Goal: Task Accomplishment & Management: Manage account settings

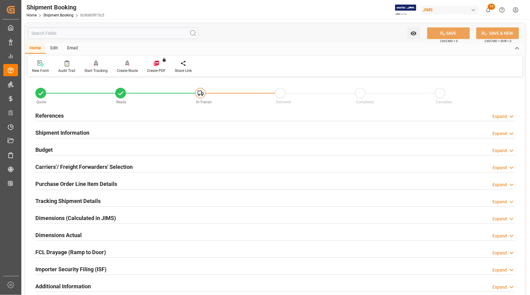
scroll to position [6, 0]
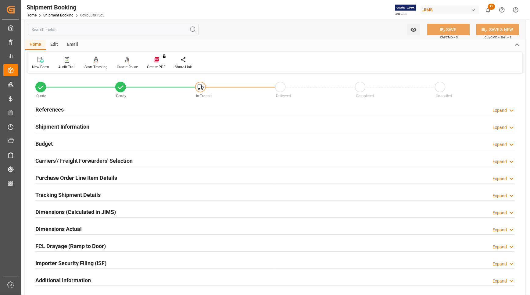
click at [46, 108] on h2 "References" at bounding box center [49, 109] width 28 height 8
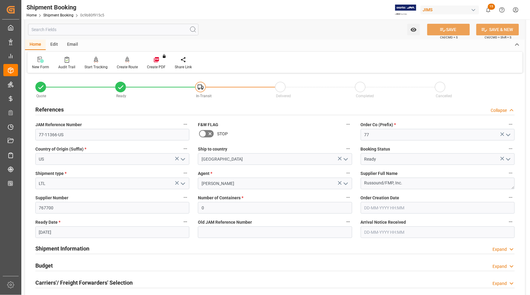
scroll to position [128, 0]
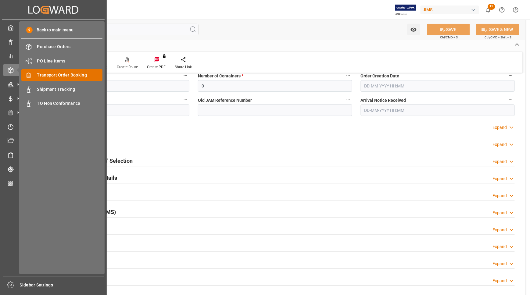
click at [66, 75] on span "Transport Order Booking" at bounding box center [70, 75] width 66 height 6
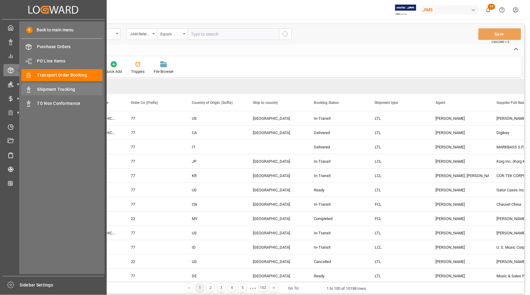
click at [47, 89] on span "Shipment Tracking" at bounding box center [70, 89] width 66 height 6
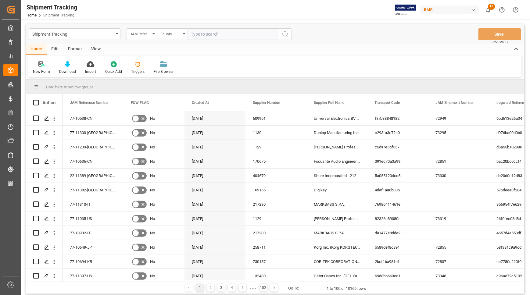
click at [232, 30] on input "text" at bounding box center [232, 34] width 91 height 12
type input "77-11366-US"
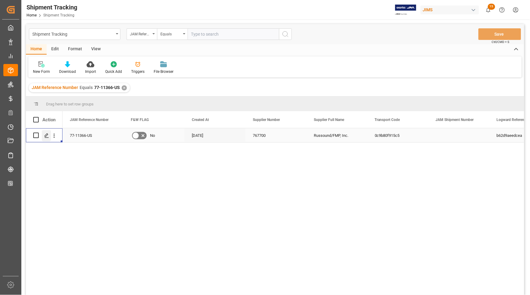
click at [44, 136] on icon "Press SPACE to select this row." at bounding box center [46, 135] width 5 height 5
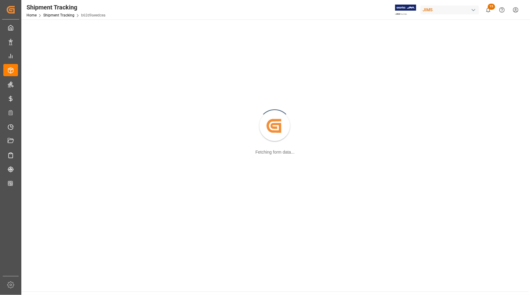
click at [44, 136] on div "Created by potrace 1.15, written by [PERSON_NAME] [DATE]-[DATE] Fetching form d…" at bounding box center [275, 126] width 500 height 207
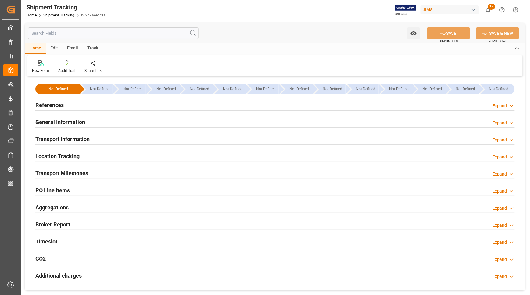
type input "[DATE]"
click at [52, 104] on h2 "References" at bounding box center [49, 105] width 28 height 8
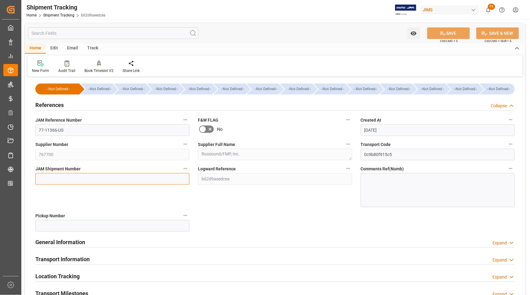
click at [51, 175] on input at bounding box center [112, 179] width 154 height 12
type input "73347"
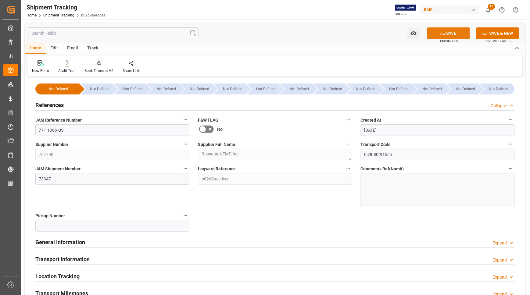
click at [438, 34] on button "SAVE" at bounding box center [448, 33] width 43 height 12
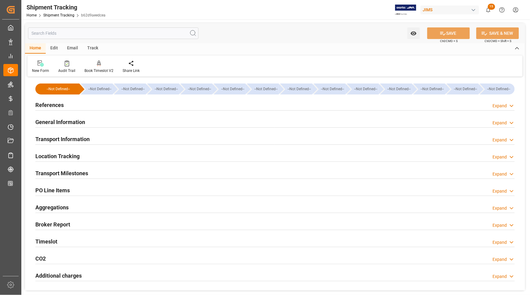
click at [44, 140] on h2 "Transport Information" at bounding box center [62, 139] width 54 height 8
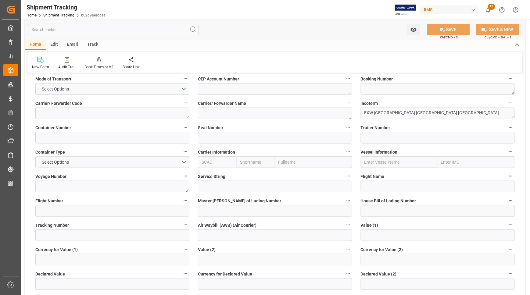
scroll to position [76, 0]
click at [51, 236] on input at bounding box center [112, 234] width 154 height 12
paste input "1ZA4A1086842384810"
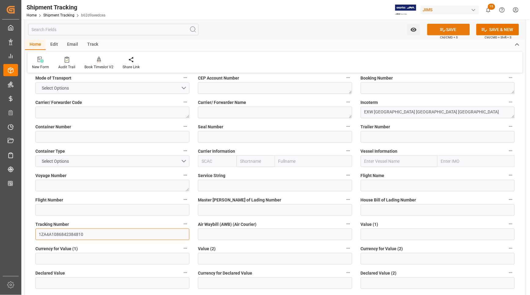
type input "1ZA4A1086842384810"
click at [440, 27] on icon at bounding box center [442, 30] width 6 height 6
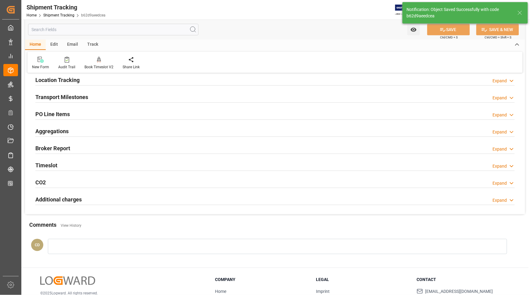
click at [42, 97] on h2 "Transport Milestones" at bounding box center [61, 97] width 53 height 8
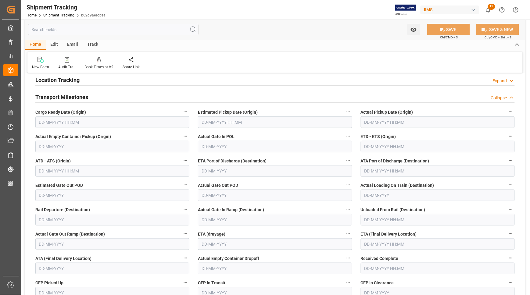
click at [48, 125] on input "text" at bounding box center [112, 122] width 154 height 12
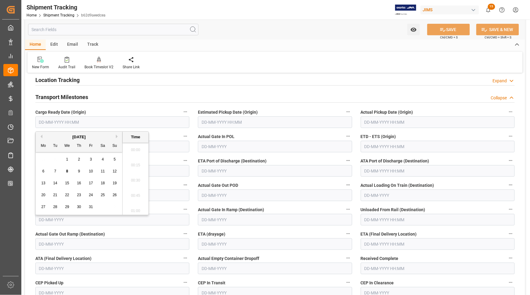
scroll to position [626, 0]
click at [29, 152] on div "--Not Defined-- --Not Defined-- --Not Defined-- --Not Defined-- --Not Defined--…" at bounding box center [275, 230] width 500 height 456
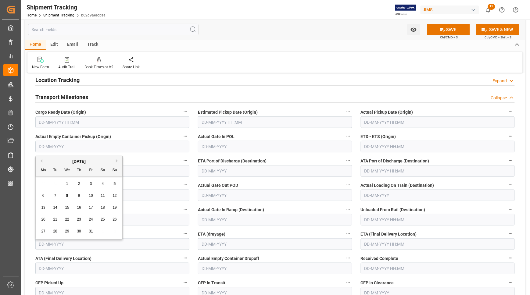
click at [36, 148] on input "text" at bounding box center [112, 147] width 154 height 12
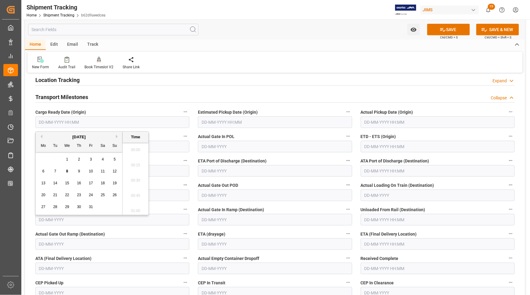
click at [39, 123] on input "text" at bounding box center [112, 122] width 154 height 12
click at [37, 159] on div "[DATE] Mo Tu We Th Fr Sa Su 29 30 1 2 3 4 5 6 7 8 9 10 11 12 13 14 15 16 17 18 …" at bounding box center [79, 173] width 87 height 83
click at [88, 161] on div "3" at bounding box center [91, 159] width 8 height 7
type input "[DATE] 00:00"
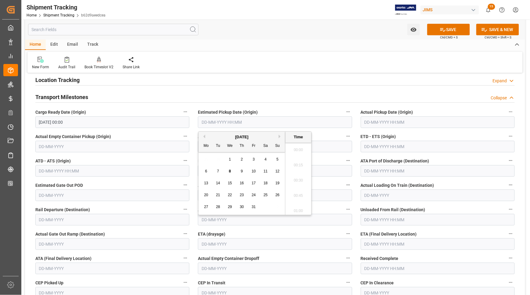
click at [267, 127] on input "text" at bounding box center [275, 122] width 154 height 12
click at [254, 161] on span "3" at bounding box center [254, 159] width 2 height 4
type input "[DATE] 00:00"
click at [367, 247] on input "text" at bounding box center [437, 244] width 154 height 12
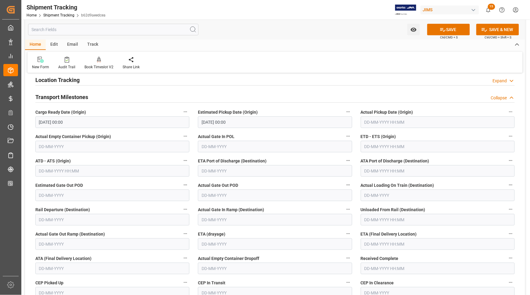
click at [357, 247] on div "ETA (Final Delivery Location)" at bounding box center [437, 240] width 162 height 24
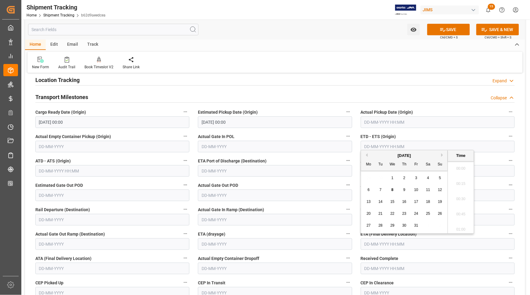
click at [370, 243] on input "text" at bounding box center [437, 244] width 154 height 12
click at [362, 243] on input "text" at bounding box center [437, 244] width 154 height 12
click at [363, 177] on div "29 30 1 2 3 4 5" at bounding box center [404, 178] width 83 height 12
click at [380, 190] on span "7" at bounding box center [380, 190] width 2 height 4
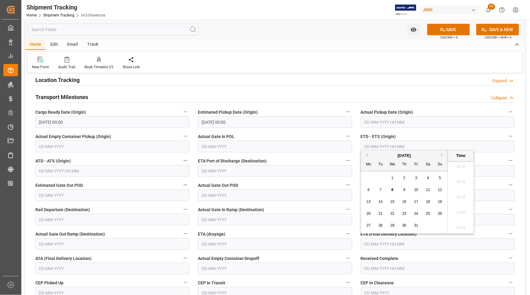
type input "[DATE] 00:00"
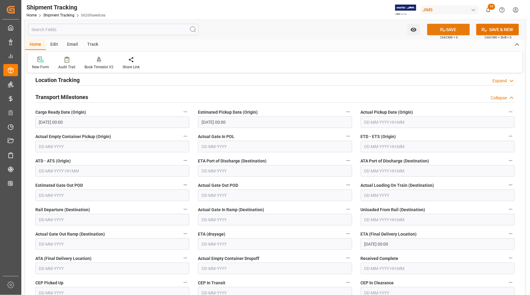
click at [447, 34] on button "SAVE" at bounding box center [448, 30] width 43 height 12
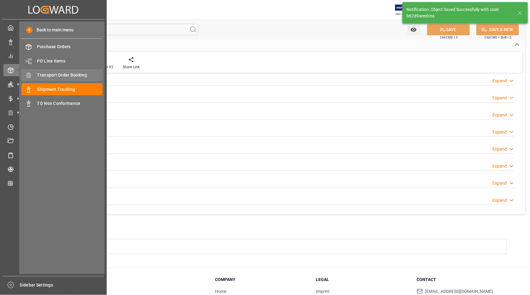
click at [41, 73] on span "Transport Order Booking" at bounding box center [70, 75] width 66 height 6
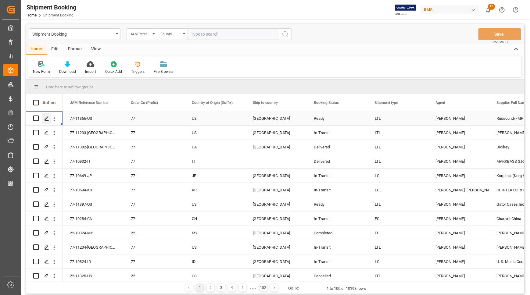
click at [44, 119] on icon "Press SPACE to select this row." at bounding box center [46, 118] width 5 height 5
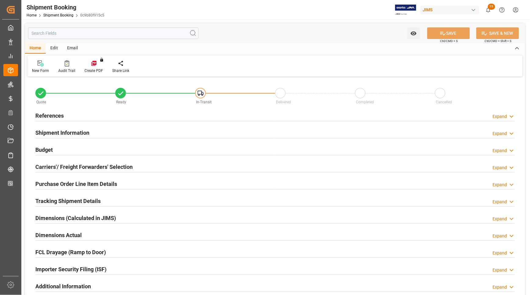
type input "0"
click at [46, 116] on h2 "References" at bounding box center [49, 116] width 28 height 8
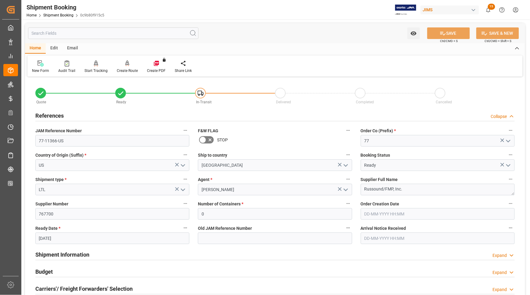
click at [70, 236] on input "[DATE]" at bounding box center [112, 238] width 154 height 12
click at [92, 171] on span "3" at bounding box center [91, 171] width 2 height 4
type input "[DATE]"
click at [442, 33] on icon at bounding box center [442, 34] width 5 height 4
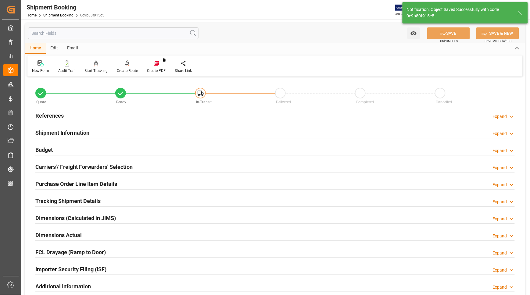
click at [44, 149] on h2 "Budget" at bounding box center [43, 150] width 17 height 8
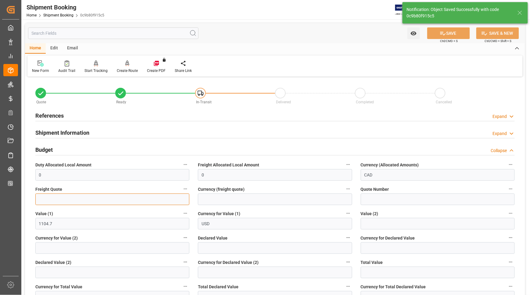
click at [45, 197] on input "text" at bounding box center [112, 199] width 154 height 12
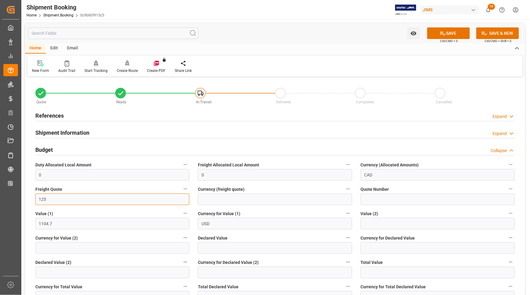
type input "125"
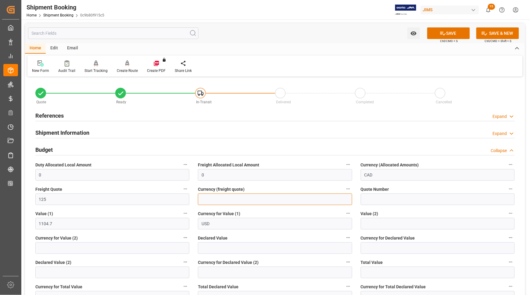
click at [217, 197] on input at bounding box center [275, 199] width 154 height 12
type input "CAD"
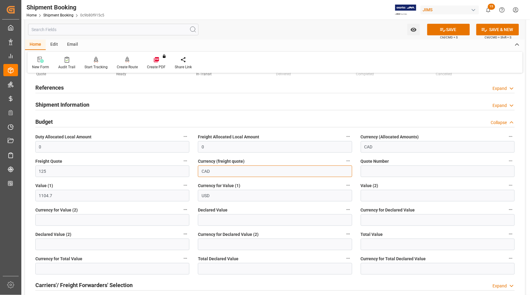
scroll to position [76, 0]
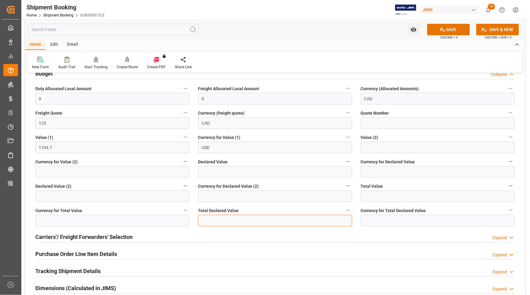
click at [203, 222] on input "text" at bounding box center [275, 221] width 154 height 12
type input "1104.70"
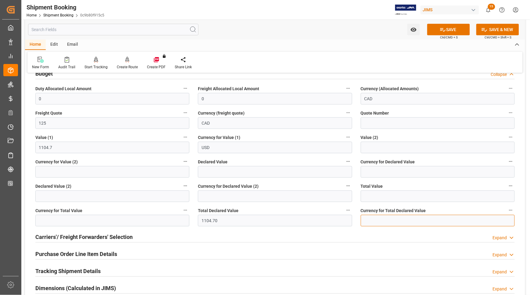
click at [363, 219] on input at bounding box center [437, 221] width 154 height 12
type input "USD"
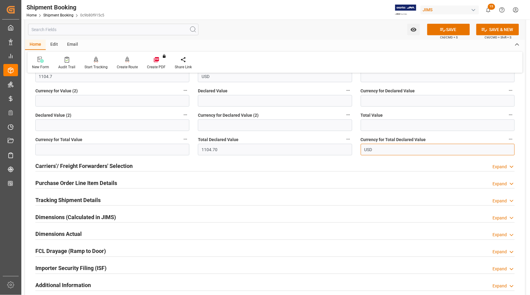
scroll to position [152, 0]
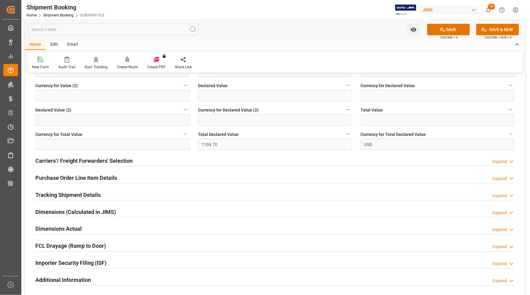
click at [121, 63] on div "Create Route" at bounding box center [127, 62] width 30 height 13
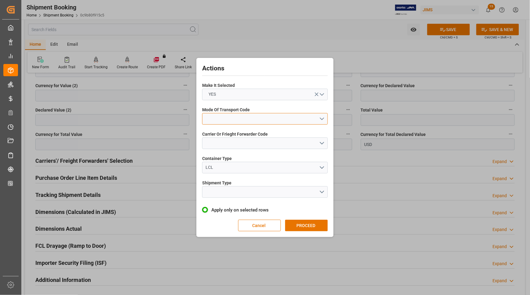
click at [215, 115] on button "open menu" at bounding box center [265, 119] width 126 height 12
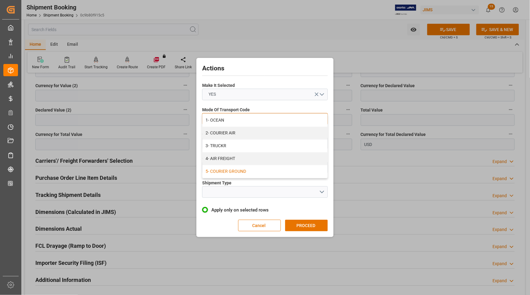
click at [215, 171] on div "5- COURIER GROUND" at bounding box center [264, 171] width 125 height 13
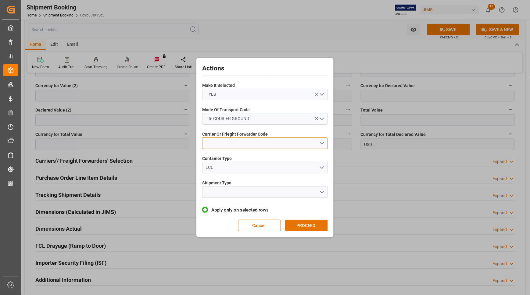
click at [235, 143] on button "open menu" at bounding box center [265, 143] width 126 height 12
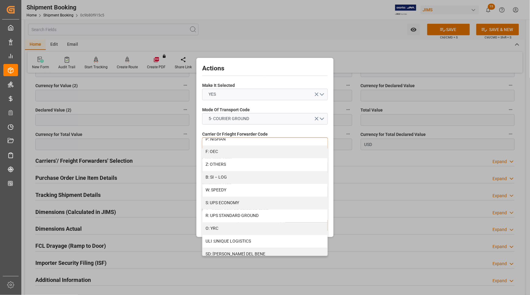
scroll to position [343, 0]
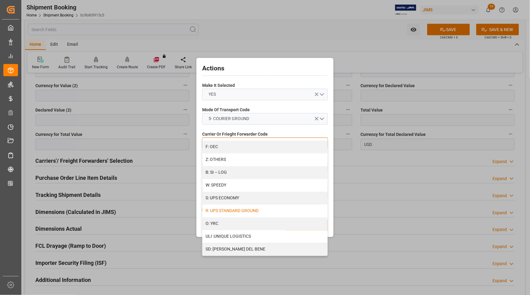
click at [224, 208] on div "R: UPS STANDARD GROUND" at bounding box center [264, 211] width 125 height 13
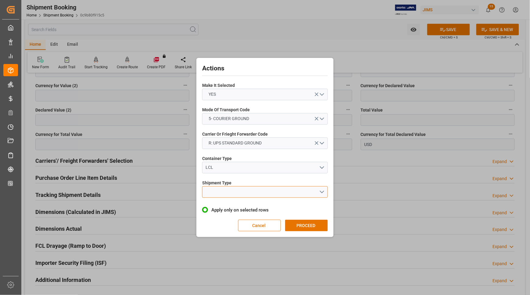
click at [218, 189] on button "open menu" at bounding box center [265, 192] width 126 height 12
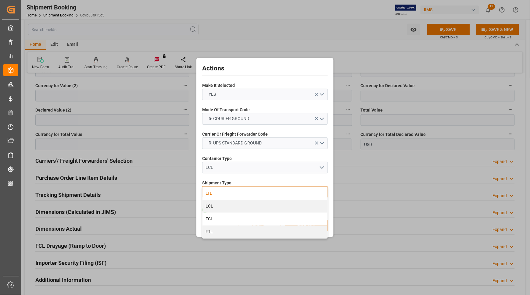
click at [212, 193] on div "LTL" at bounding box center [264, 193] width 125 height 13
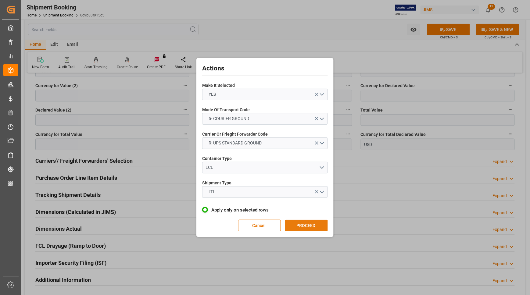
click at [313, 225] on button "PROCEED" at bounding box center [306, 226] width 43 height 12
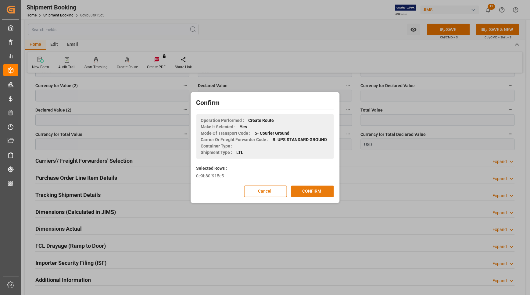
click at [308, 188] on button "CONFIRM" at bounding box center [312, 192] width 43 height 12
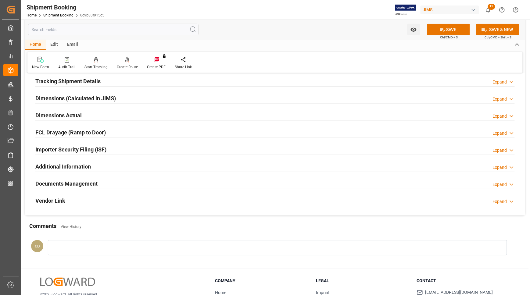
scroll to position [76, 0]
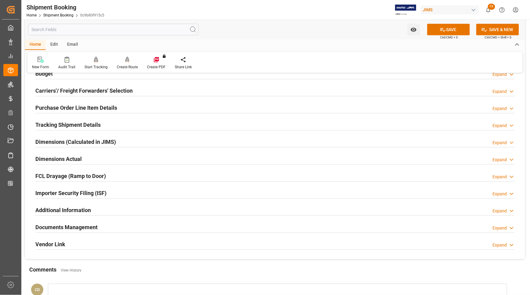
click at [59, 90] on h2 "Carriers'/ Freight Forwarders' Selection" at bounding box center [83, 91] width 97 height 8
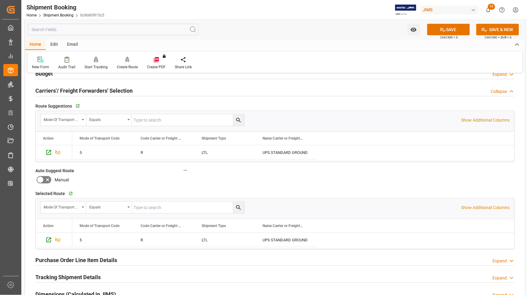
click at [59, 90] on h2 "Carriers'/ Freight Forwarders' Selection" at bounding box center [83, 91] width 97 height 8
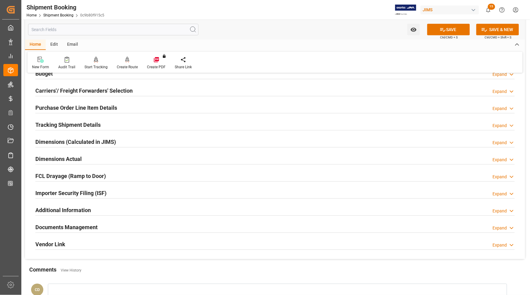
click at [53, 158] on h2 "Dimensions Actual" at bounding box center [58, 159] width 46 height 8
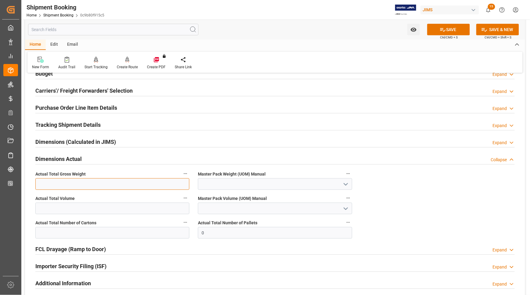
click at [55, 185] on input "text" at bounding box center [112, 184] width 154 height 12
type input "110"
click at [277, 185] on input at bounding box center [275, 184] width 154 height 12
click at [345, 182] on icon "open menu" at bounding box center [345, 184] width 7 height 7
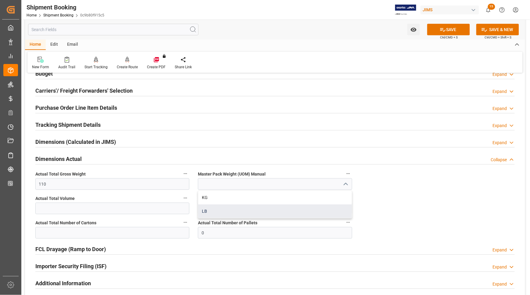
click at [241, 214] on div "LB" at bounding box center [274, 211] width 153 height 14
type input "LB"
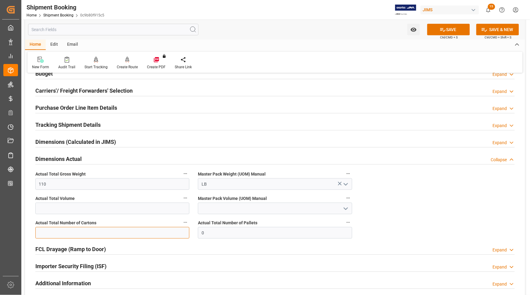
click at [67, 233] on input "text" at bounding box center [112, 233] width 154 height 12
type input "5"
click at [437, 27] on button "SAVE" at bounding box center [448, 30] width 43 height 12
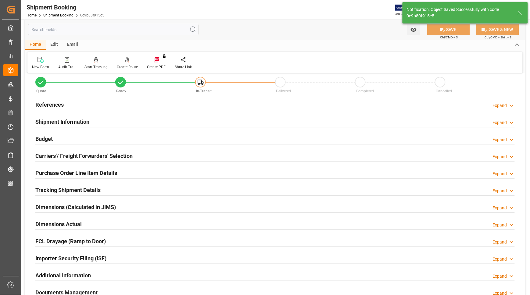
scroll to position [11, 0]
click at [57, 172] on h2 "Purchase Order Line Item Details" at bounding box center [76, 173] width 82 height 8
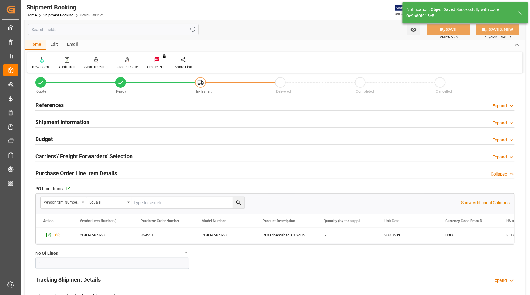
click at [57, 172] on h2 "Purchase Order Line Item Details" at bounding box center [76, 173] width 82 height 8
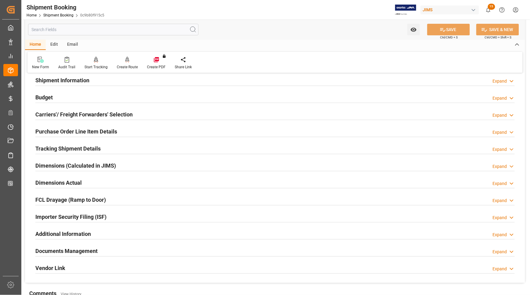
scroll to position [163, 0]
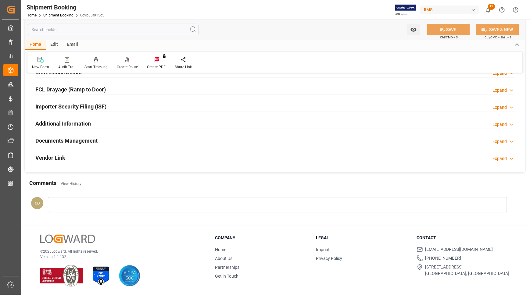
click at [53, 140] on h2 "Documents Management" at bounding box center [66, 140] width 62 height 8
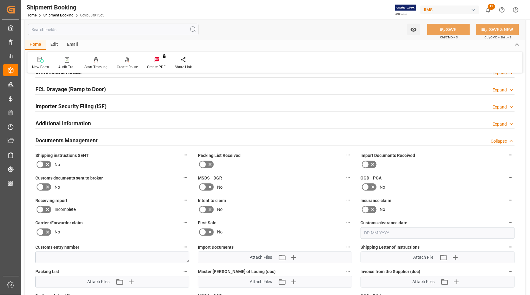
click at [367, 165] on icon at bounding box center [365, 164] width 7 height 7
click at [0, 0] on input "checkbox" at bounding box center [0, 0] width 0 height 0
click at [40, 188] on icon at bounding box center [40, 186] width 7 height 7
click at [0, 0] on input "checkbox" at bounding box center [0, 0] width 0 height 0
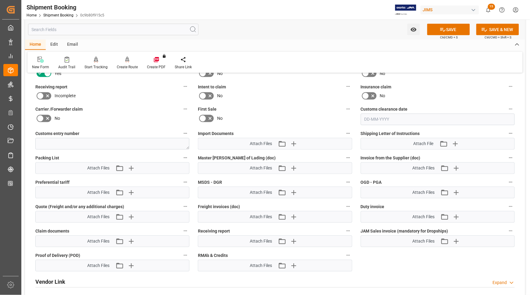
scroll to position [277, 0]
click at [292, 142] on icon "button" at bounding box center [293, 143] width 6 height 6
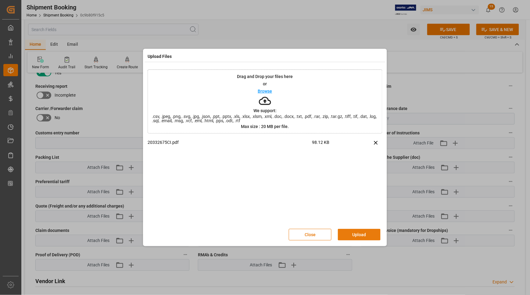
click at [361, 233] on button "Upload" at bounding box center [359, 235] width 43 height 12
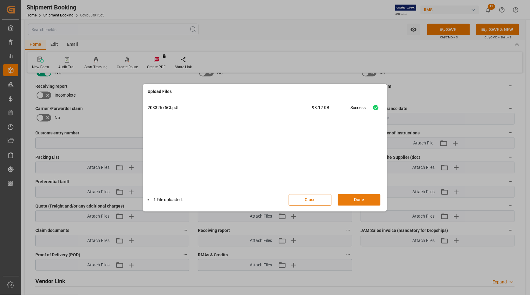
click at [352, 201] on button "Done" at bounding box center [359, 200] width 43 height 12
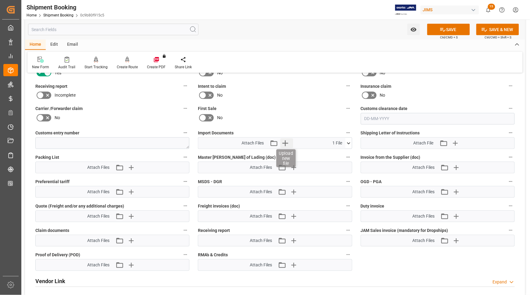
click at [287, 143] on icon "button" at bounding box center [285, 143] width 10 height 10
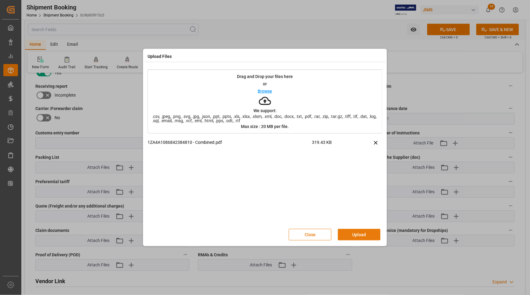
click at [361, 235] on button "Upload" at bounding box center [359, 235] width 43 height 12
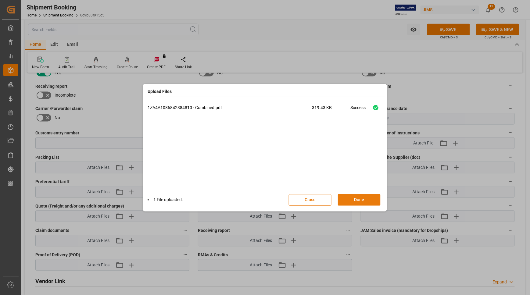
click at [355, 200] on button "Done" at bounding box center [359, 200] width 43 height 12
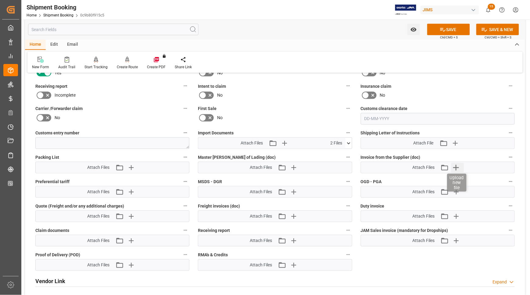
click at [455, 168] on icon "button" at bounding box center [456, 168] width 10 height 10
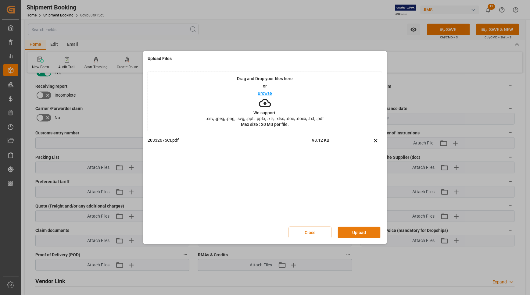
click at [361, 232] on button "Upload" at bounding box center [359, 233] width 43 height 12
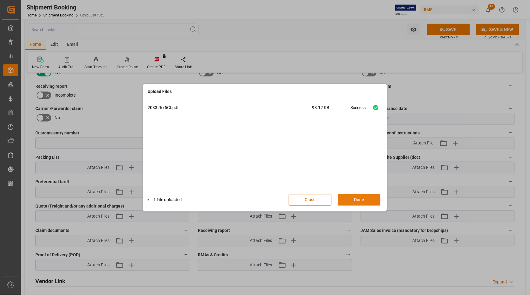
click at [361, 201] on button "Done" at bounding box center [359, 200] width 43 height 12
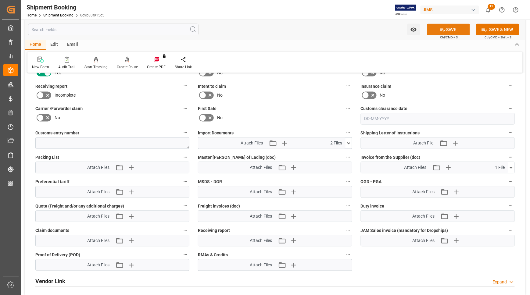
click at [455, 28] on button "SAVE" at bounding box center [448, 30] width 43 height 12
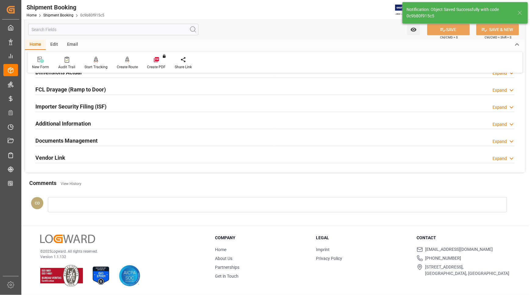
scroll to position [163, 0]
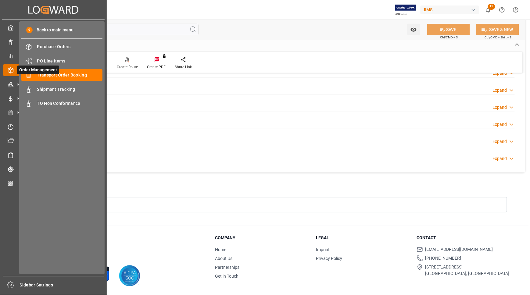
click at [41, 74] on span "Order Management" at bounding box center [38, 70] width 42 height 9
click at [54, 74] on span "Transport Order Booking" at bounding box center [70, 75] width 66 height 6
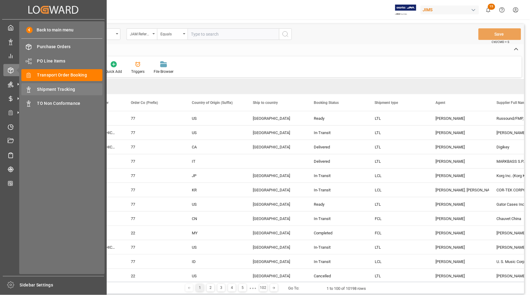
click at [49, 89] on span "Shipment Tracking" at bounding box center [70, 89] width 66 height 6
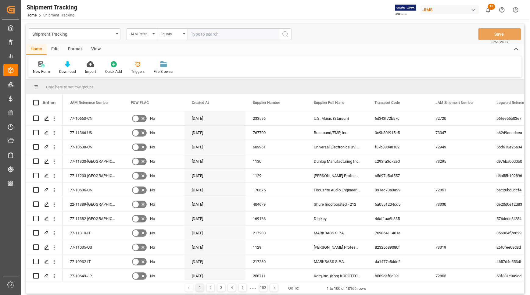
click at [194, 34] on input "text" at bounding box center [232, 34] width 91 height 12
type input "77-11366-US"
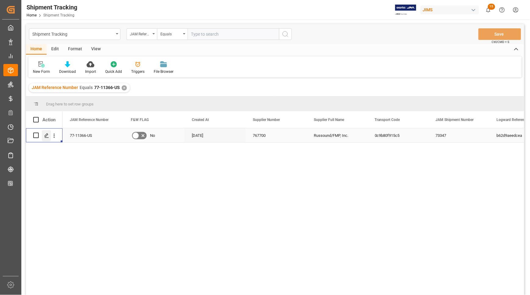
click at [46, 137] on icon "Press SPACE to select this row." at bounding box center [46, 135] width 5 height 5
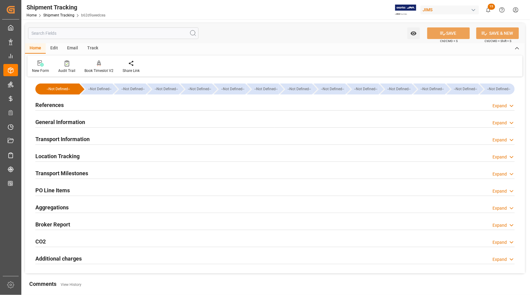
type input "[DATE] 00:00"
click at [56, 172] on h2 "Transport Milestones" at bounding box center [61, 173] width 53 height 8
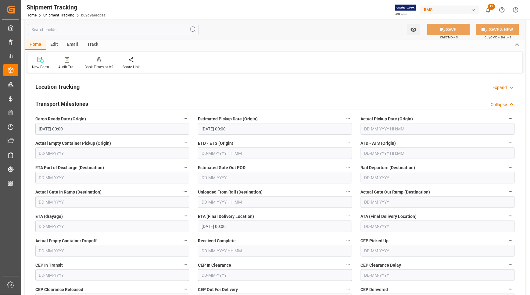
scroll to position [76, 0]
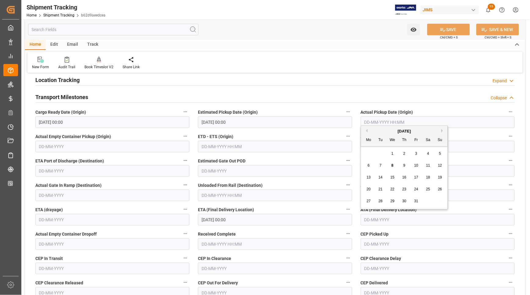
click at [382, 217] on input "text" at bounding box center [437, 220] width 154 height 12
click at [379, 165] on span "7" at bounding box center [380, 165] width 2 height 4
type input "[DATE]"
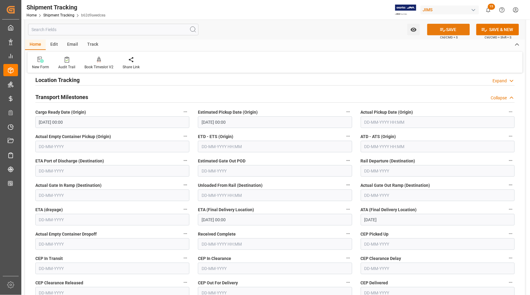
click at [442, 28] on icon at bounding box center [442, 30] width 6 height 6
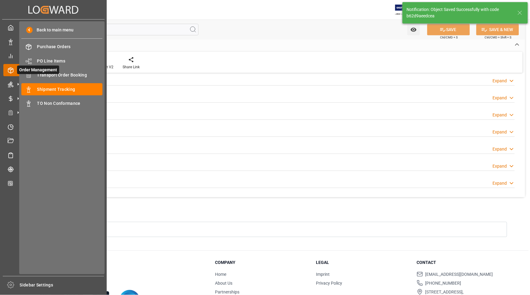
click at [37, 73] on span "Order Management" at bounding box center [38, 70] width 42 height 9
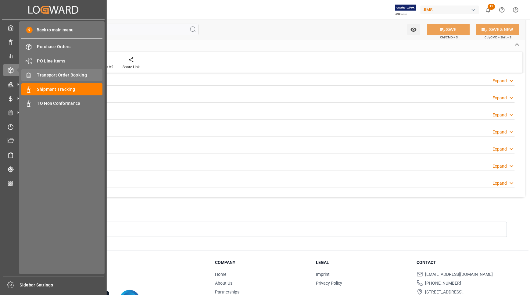
click at [56, 73] on span "Transport Order Booking" at bounding box center [70, 75] width 66 height 6
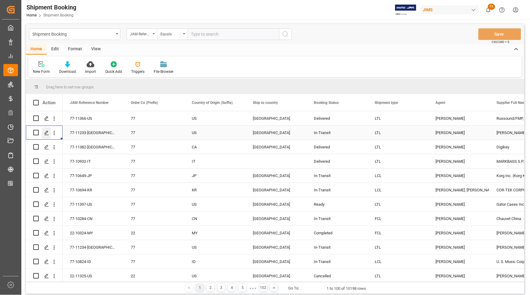
click at [47, 133] on polygon "Press SPACE to select this row." at bounding box center [46, 132] width 3 height 3
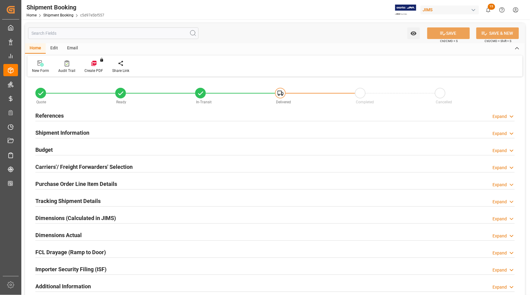
type input "49.0455"
type input "3208.0391"
type input "56331.6"
click at [47, 148] on h2 "Budget" at bounding box center [43, 150] width 17 height 8
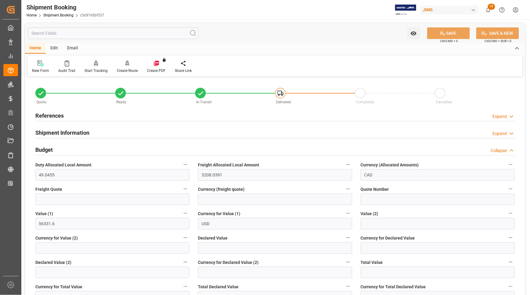
click at [47, 148] on h2 "Budget" at bounding box center [43, 150] width 17 height 8
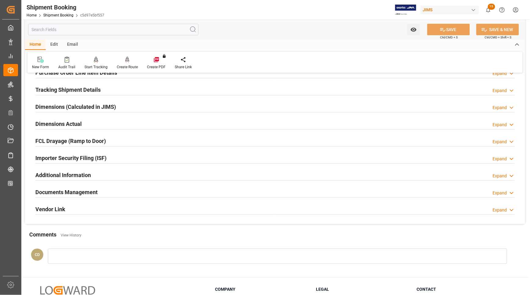
scroll to position [114, 0]
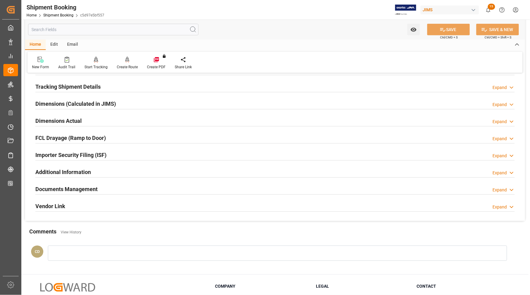
click at [72, 190] on h2 "Documents Management" at bounding box center [66, 189] width 62 height 8
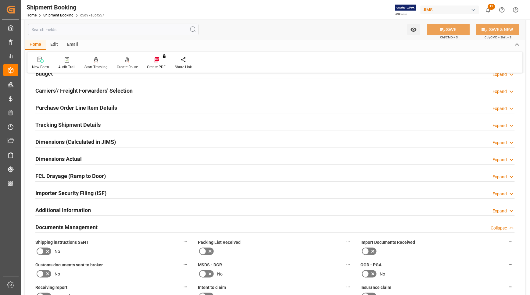
scroll to position [0, 0]
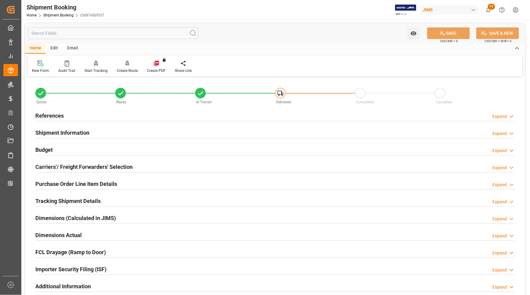
click at [64, 167] on h2 "Carriers'/ Freight Forwarders' Selection" at bounding box center [83, 167] width 97 height 8
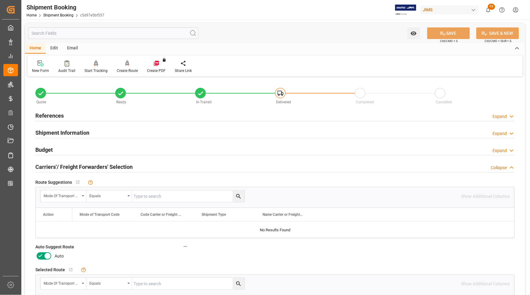
click at [47, 257] on icon at bounding box center [47, 255] width 7 height 7
click at [0, 0] on input "checkbox" at bounding box center [0, 0] width 0 height 0
click at [445, 34] on button "SAVE" at bounding box center [448, 33] width 43 height 12
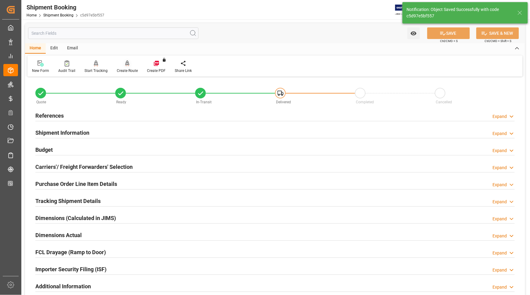
click at [123, 69] on div "Create Route" at bounding box center [127, 70] width 21 height 5
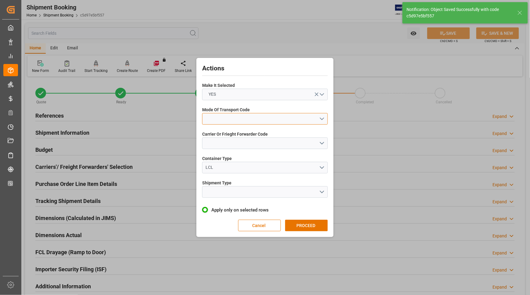
click at [227, 116] on button "open menu" at bounding box center [265, 119] width 126 height 12
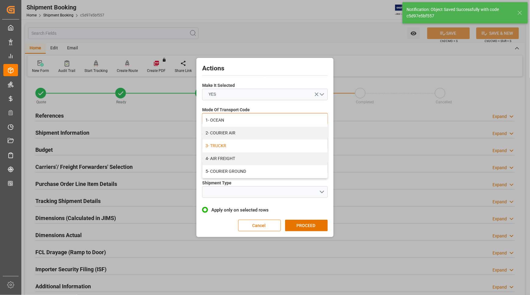
click at [228, 145] on div "3- TRUCKR" at bounding box center [264, 146] width 125 height 13
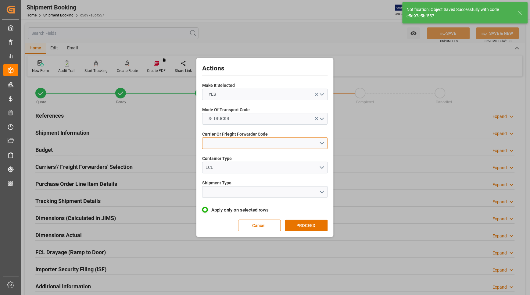
click at [228, 143] on button "open menu" at bounding box center [265, 143] width 126 height 12
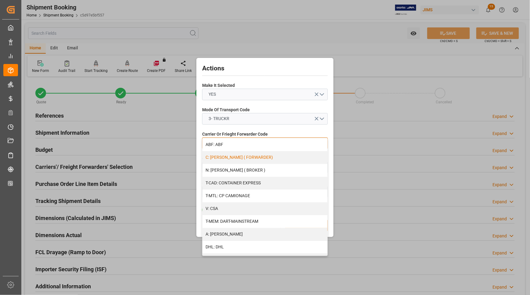
click at [228, 156] on div "C: [PERSON_NAME] ( FORWARDER)" at bounding box center [264, 157] width 125 height 13
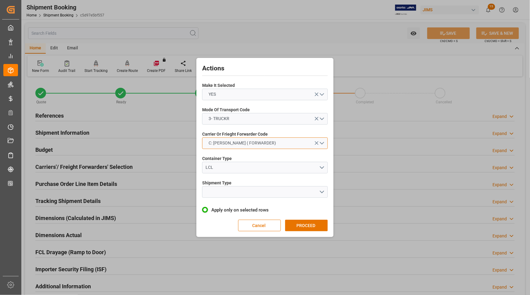
click at [230, 143] on span "C: [PERSON_NAME] ( FORWARDER)" at bounding box center [242, 143] width 73 height 6
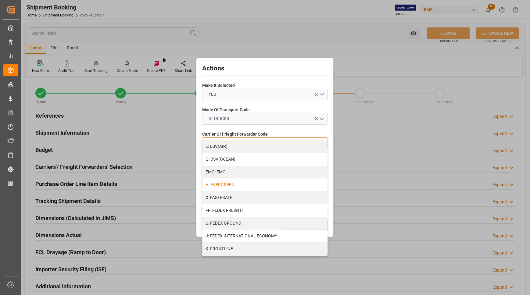
scroll to position [114, 0]
click at [223, 248] on div "K: FRONTLINE" at bounding box center [264, 248] width 125 height 13
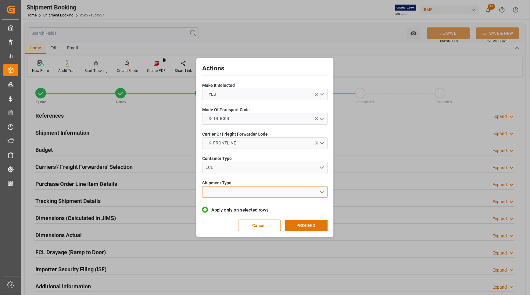
click at [223, 189] on button "open menu" at bounding box center [265, 192] width 126 height 12
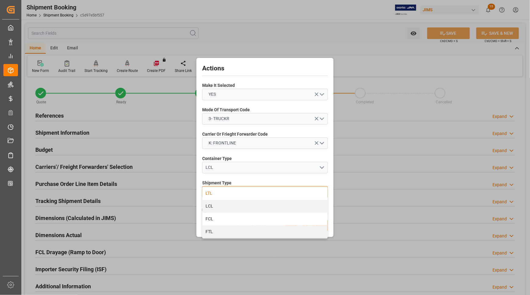
click at [214, 193] on div "LTL" at bounding box center [264, 193] width 125 height 13
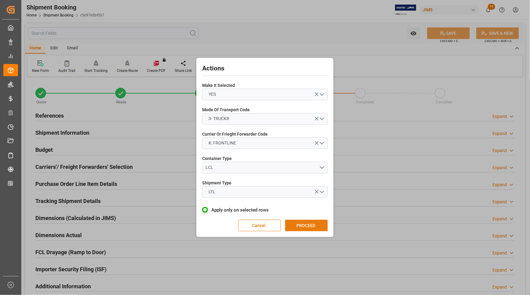
click at [305, 224] on button "PROCEED" at bounding box center [306, 226] width 43 height 12
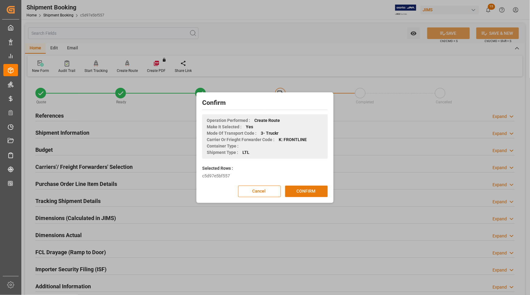
click at [320, 190] on button "CONFIRM" at bounding box center [306, 192] width 43 height 12
